Goal: Task Accomplishment & Management: Manage account settings

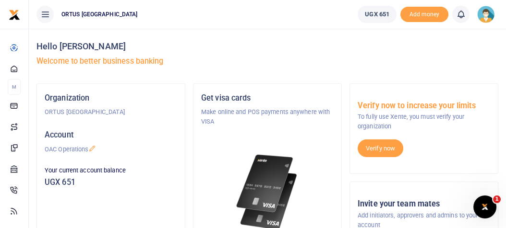
click at [73, 134] on h5 "Account" at bounding box center [111, 136] width 132 height 10
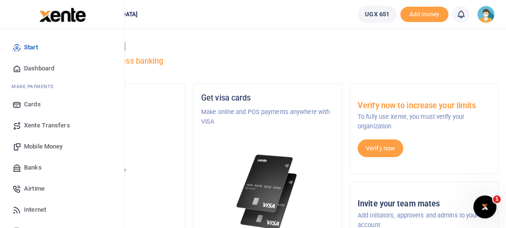
click at [46, 145] on span "Mobile Money" at bounding box center [43, 147] width 38 height 10
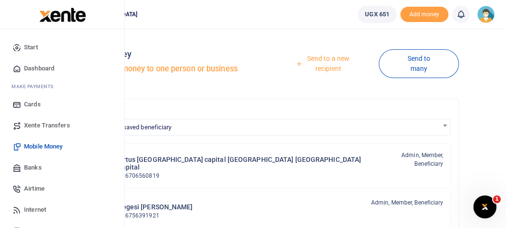
click at [35, 47] on span "Start" at bounding box center [31, 48] width 14 height 10
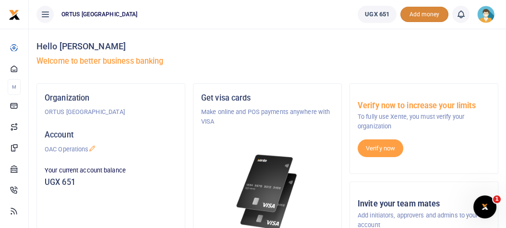
click at [430, 16] on span "Add money" at bounding box center [424, 15] width 48 height 16
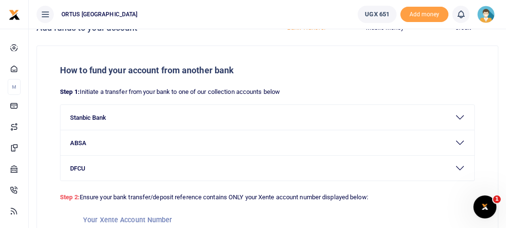
scroll to position [38, 0]
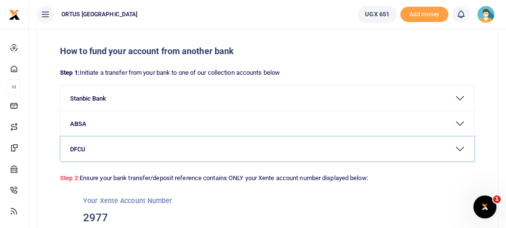
click at [455, 153] on button "DFCU" at bounding box center [267, 149] width 414 height 25
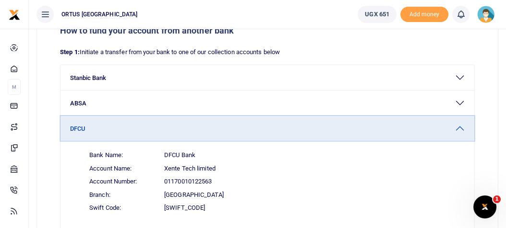
scroll to position [55, 0]
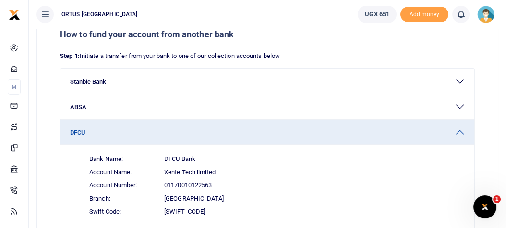
click at [498, 68] on div "How to fund your account from another bank Step 1: Initiate a transfer from you…" at bounding box center [267, 182] width 462 height 345
click at [107, 59] on p "Step 1: Initiate a transfer from your bank to one of our collection accounts be…" at bounding box center [267, 56] width 415 height 10
click at [485, 153] on div "How to fund your account from another bank Step 1: Initiate a transfer from you…" at bounding box center [267, 182] width 461 height 344
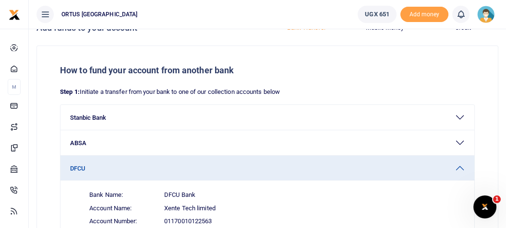
scroll to position [38, 0]
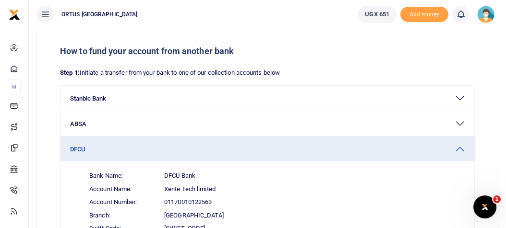
click at [487, 164] on div "How to fund your account from another bank Step 1: Initiate a transfer from you…" at bounding box center [267, 199] width 461 height 344
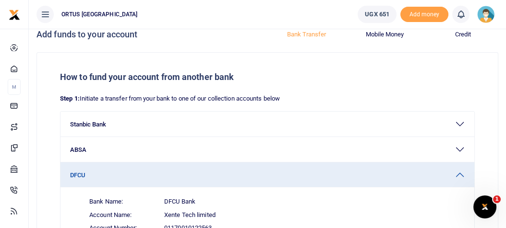
scroll to position [0, 0]
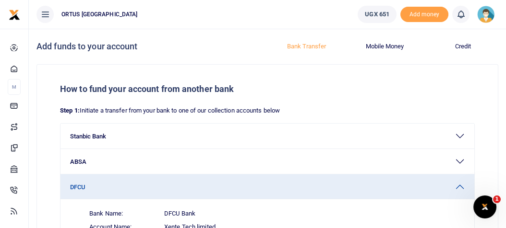
click at [309, 49] on button "Bank Transfer" at bounding box center [306, 46] width 67 height 15
click at [378, 47] on button "Mobile Money" at bounding box center [384, 46] width 67 height 15
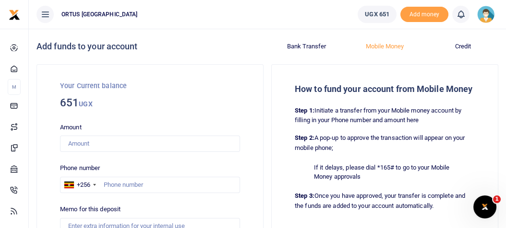
click at [469, 51] on button "Credit" at bounding box center [463, 46] width 67 height 15
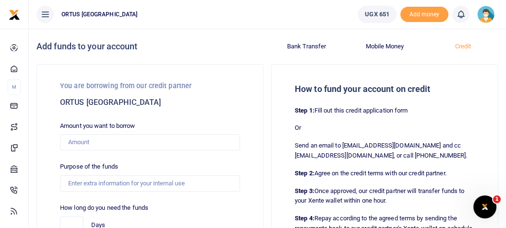
click at [400, 47] on button "Mobile Money" at bounding box center [384, 46] width 67 height 15
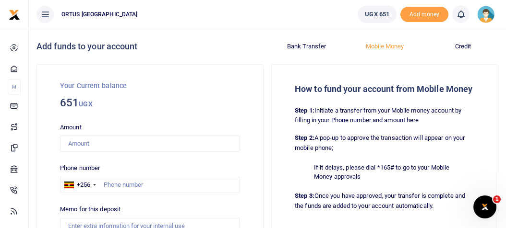
click at [311, 48] on button "Bank Transfer" at bounding box center [306, 46] width 67 height 15
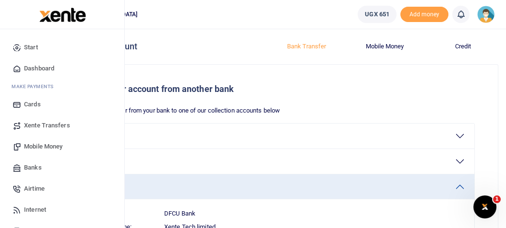
click at [35, 46] on span "Start" at bounding box center [31, 48] width 14 height 10
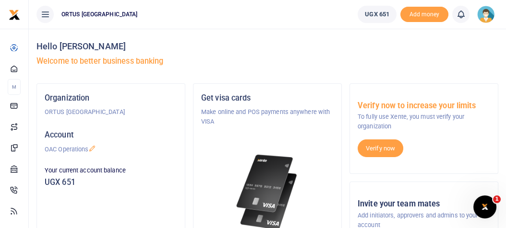
click at [491, 15] on img at bounding box center [485, 14] width 17 height 17
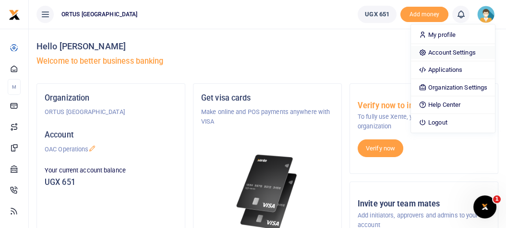
click at [461, 54] on link "Account Settings" at bounding box center [453, 52] width 84 height 13
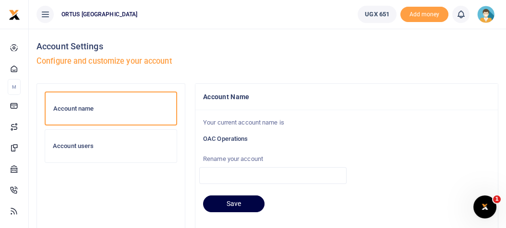
click at [86, 143] on h6 "Account users" at bounding box center [111, 147] width 116 height 8
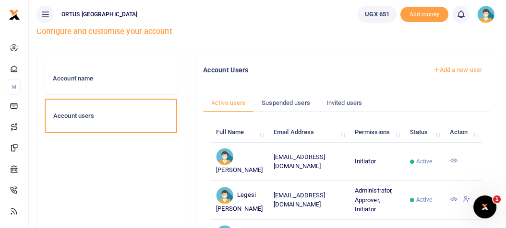
click at [505, 224] on div "Account Settings Configure and customise your account Account name Account user…" at bounding box center [267, 223] width 477 height 449
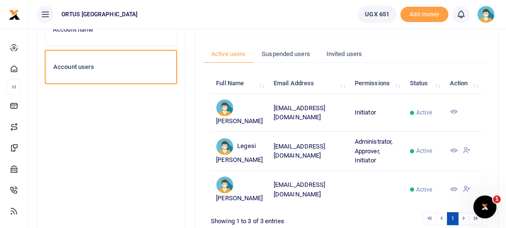
click at [505, 224] on div "Account Settings Configure and customise your account Account name Account user…" at bounding box center [267, 174] width 477 height 449
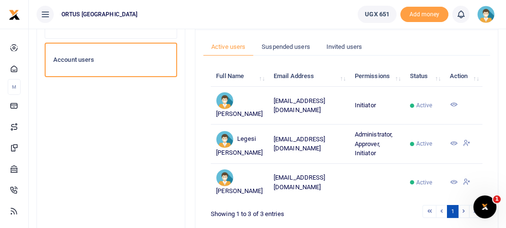
click at [505, 224] on div "Account Settings Configure and customise your account Account name Account user…" at bounding box center [267, 167] width 477 height 449
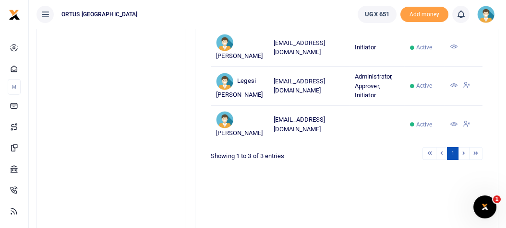
scroll to position [0, 0]
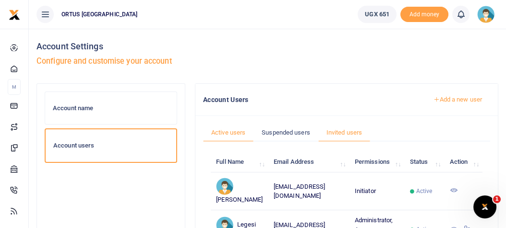
click at [343, 137] on link "Invited users" at bounding box center [344, 133] width 52 height 18
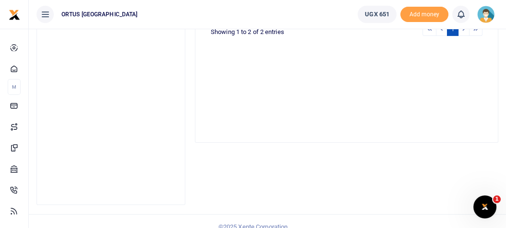
scroll to position [38, 0]
